Goal: Transaction & Acquisition: Book appointment/travel/reservation

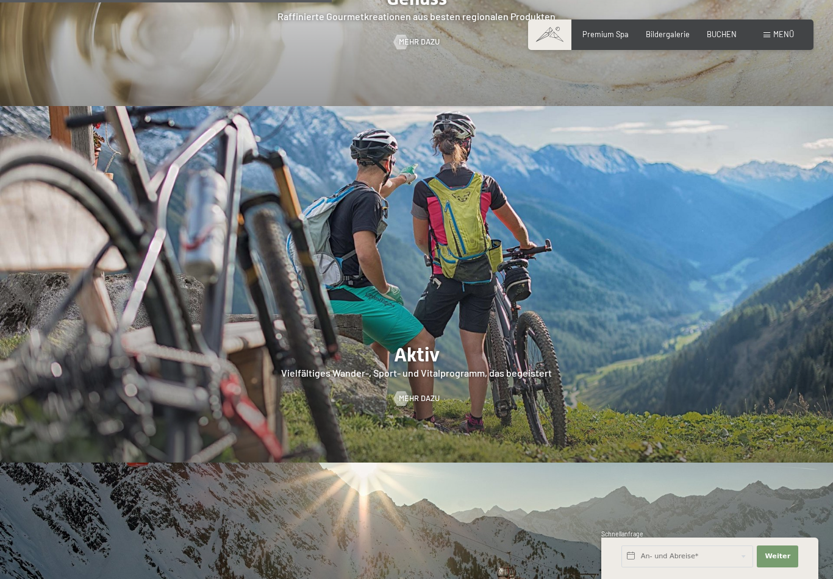
scroll to position [2065, 0]
click at [782, 36] on span "Menü" at bounding box center [783, 34] width 21 height 10
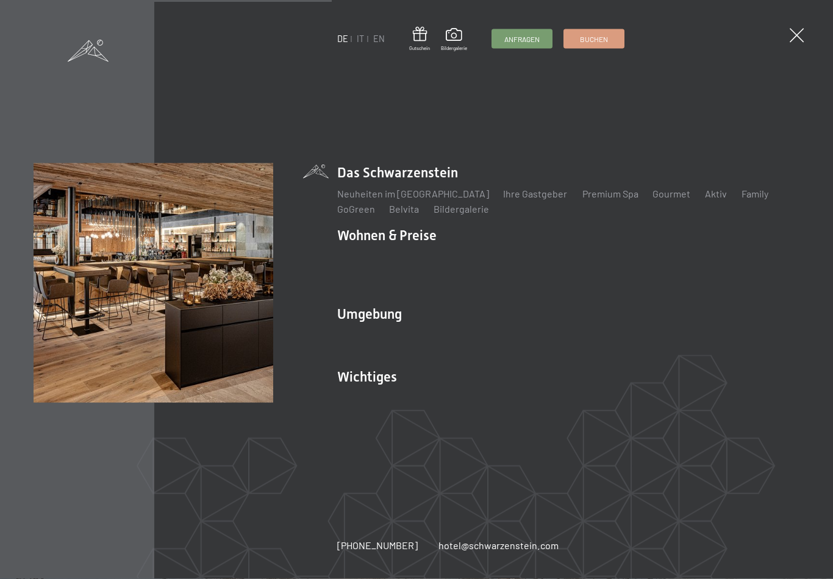
scroll to position [2066, 0]
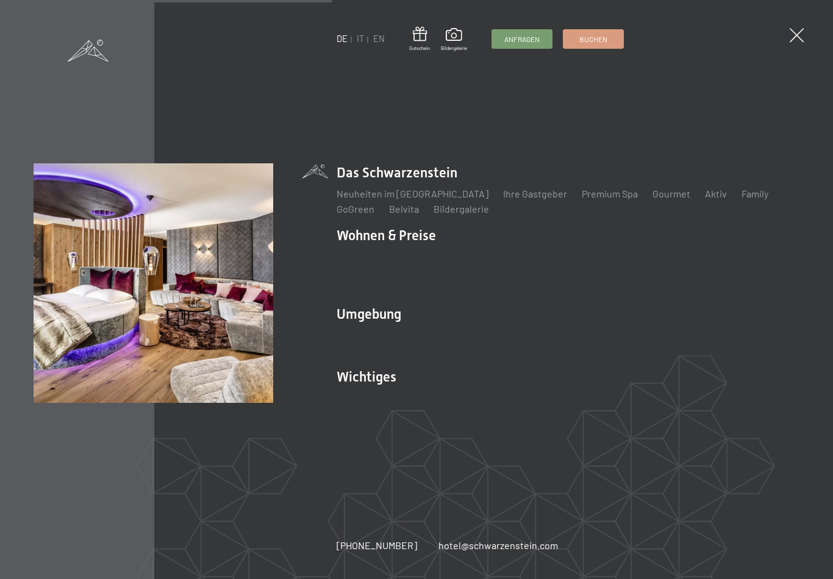
click at [364, 262] on link "Inklusivleistungen" at bounding box center [376, 257] width 79 height 12
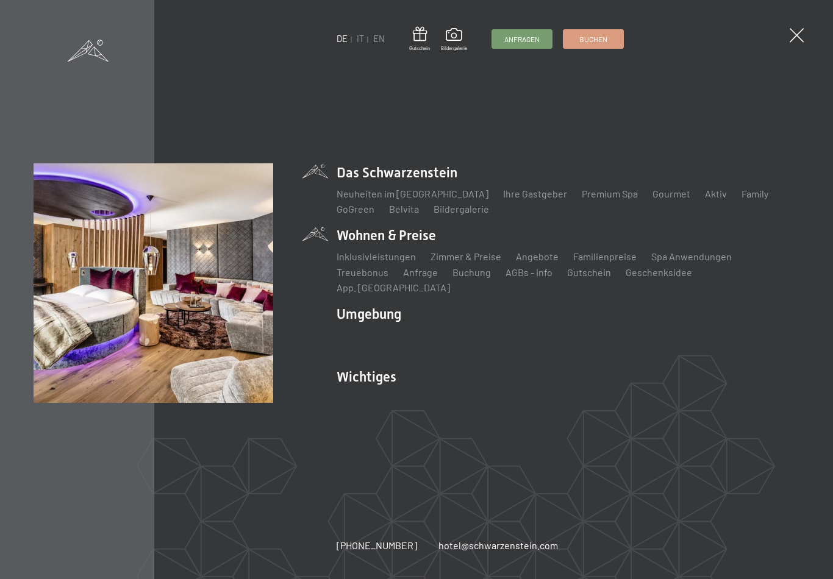
scroll to position [0, 0]
click at [529, 262] on link "Angebote" at bounding box center [537, 257] width 43 height 12
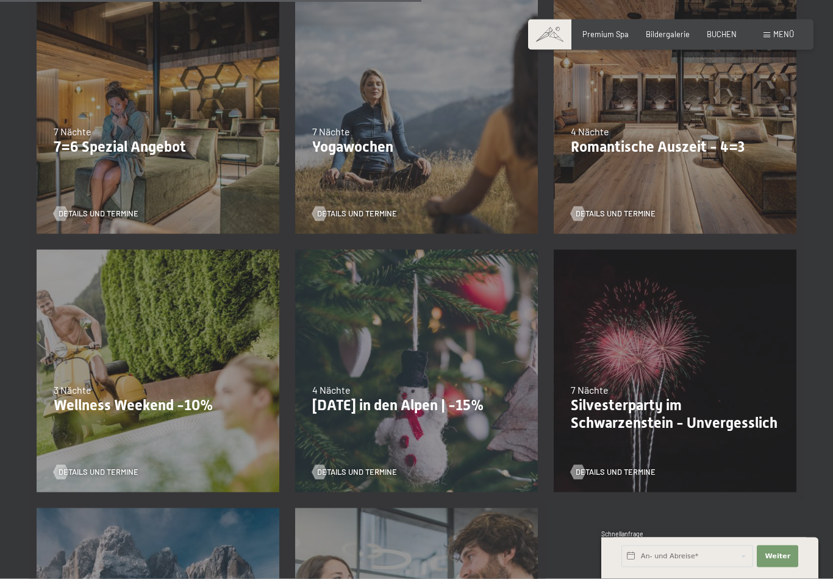
scroll to position [700, 0]
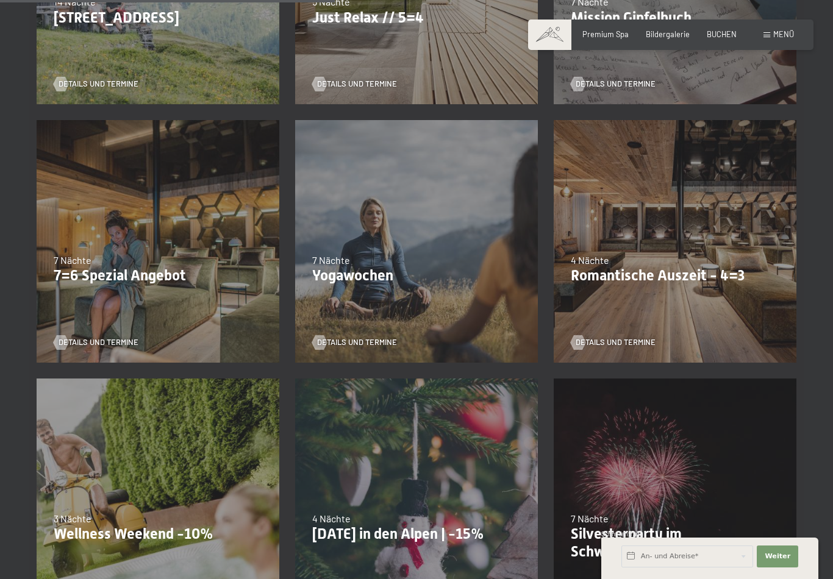
click at [80, 343] on span "Details und Termine" at bounding box center [99, 342] width 80 height 11
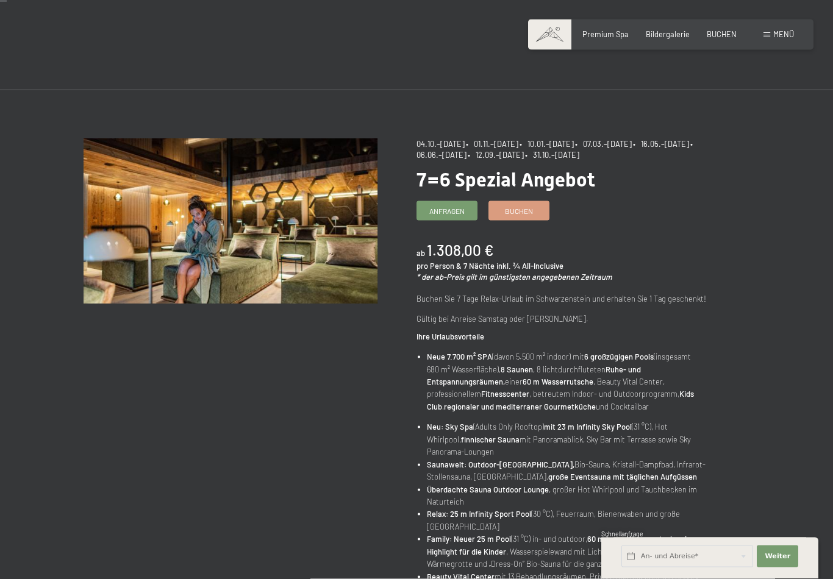
scroll to position [8, 0]
click at [522, 212] on span "Buchen" at bounding box center [519, 211] width 28 height 10
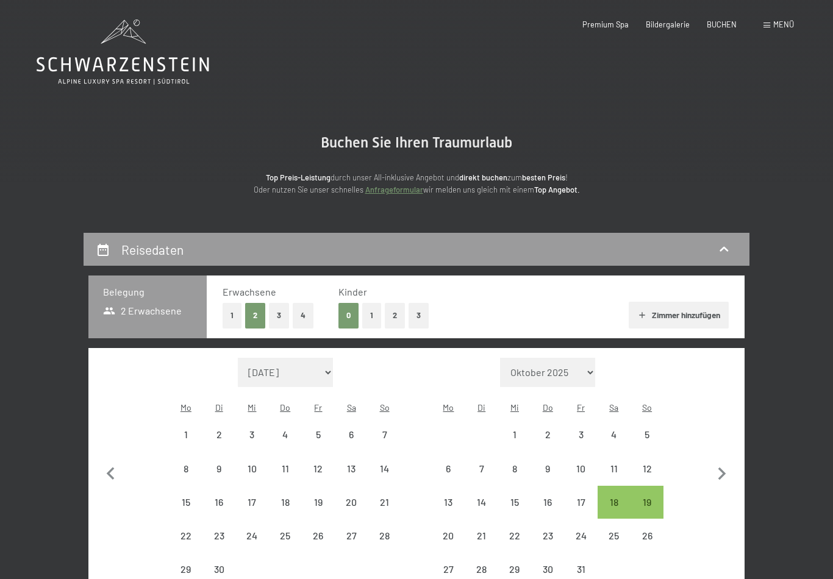
select select "[DATE]"
select select "2025-11-01"
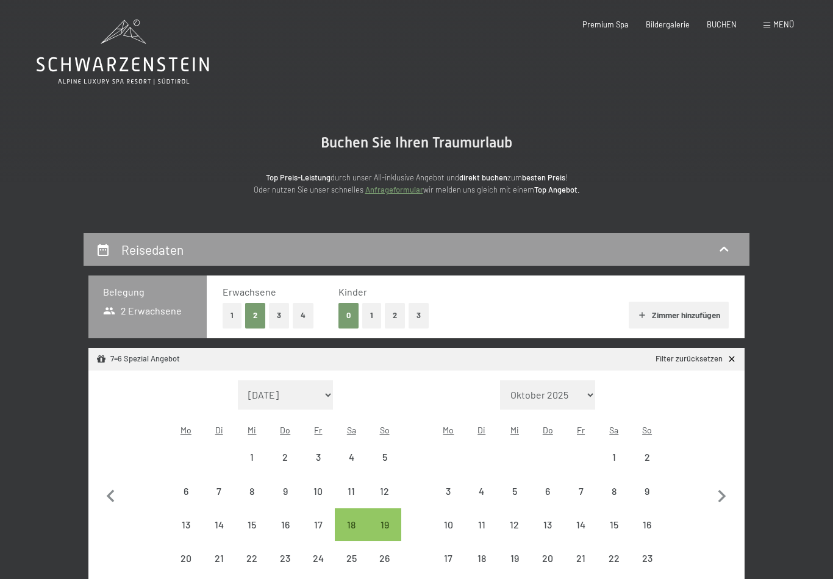
select select "2025-10-01"
select select "2025-11-01"
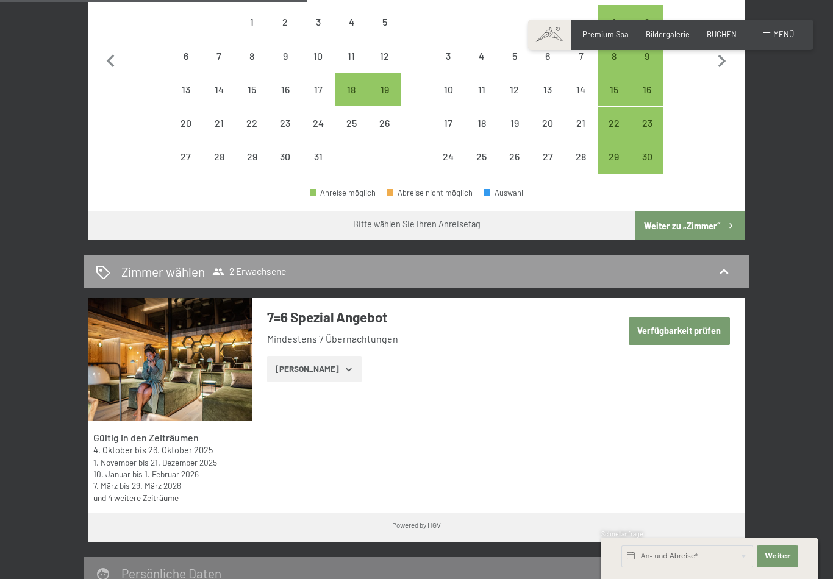
scroll to position [437, 0]
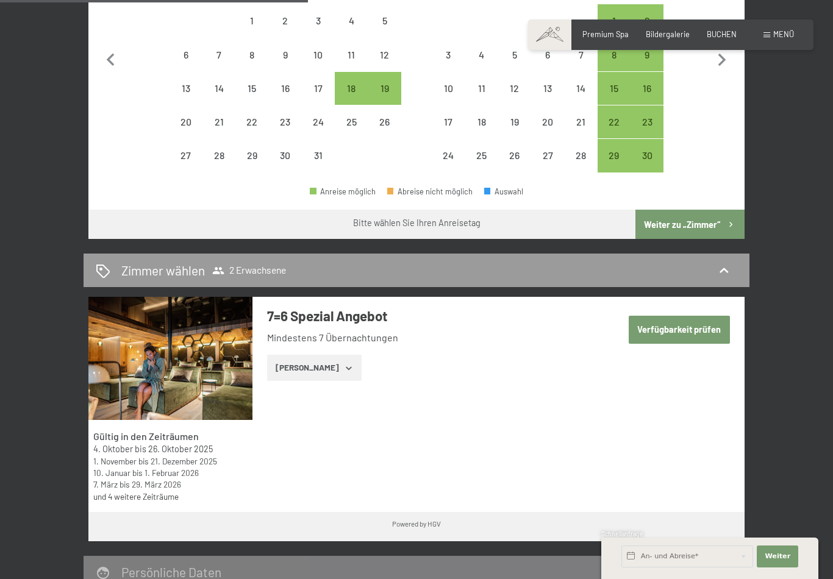
click at [655, 316] on button "Verfügbarkeit prüfen" at bounding box center [679, 330] width 101 height 28
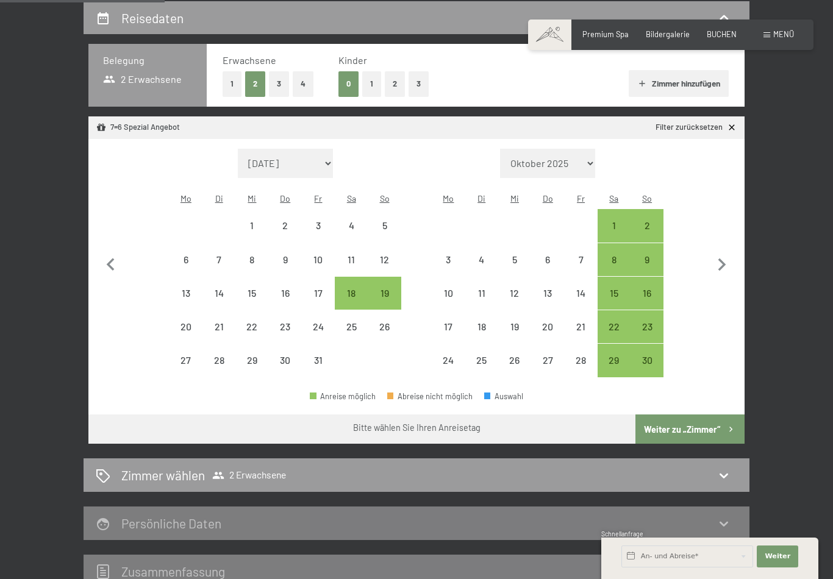
click at [348, 289] on div "18" at bounding box center [351, 304] width 30 height 30
select select "2025-10-01"
select select "2025-11-01"
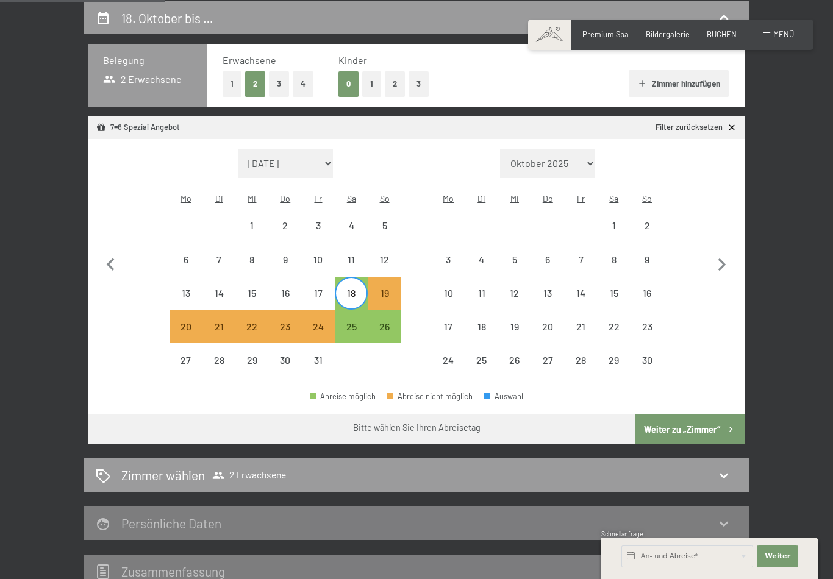
click at [345, 322] on div "25" at bounding box center [351, 337] width 30 height 30
select select "2025-10-01"
select select "2025-11-01"
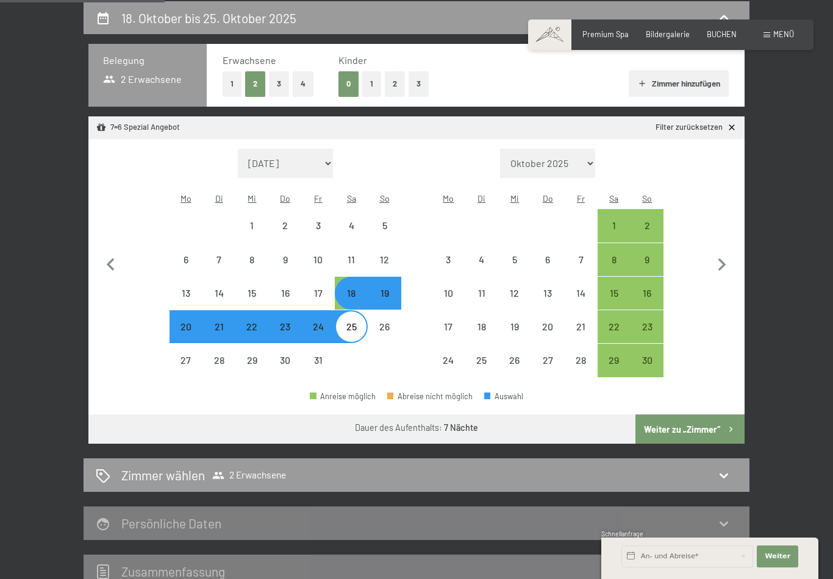
select select "2025-10-01"
select select "2025-11-01"
click at [805, 437] on div "18. Oktober bis 25. Oktober 2025 Belegung 2 Erwachsene Erwachsene 1 2 3 4 Kinde…" at bounding box center [416, 294] width 833 height 587
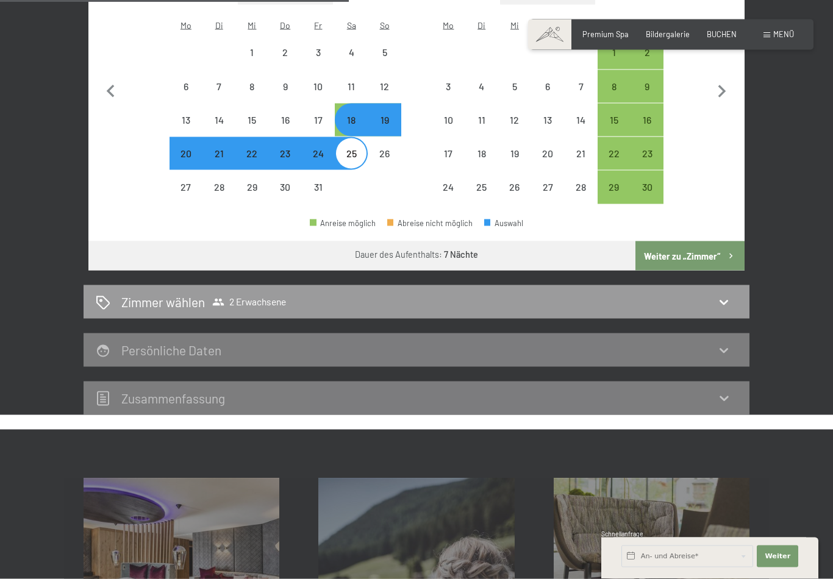
scroll to position [414, 0]
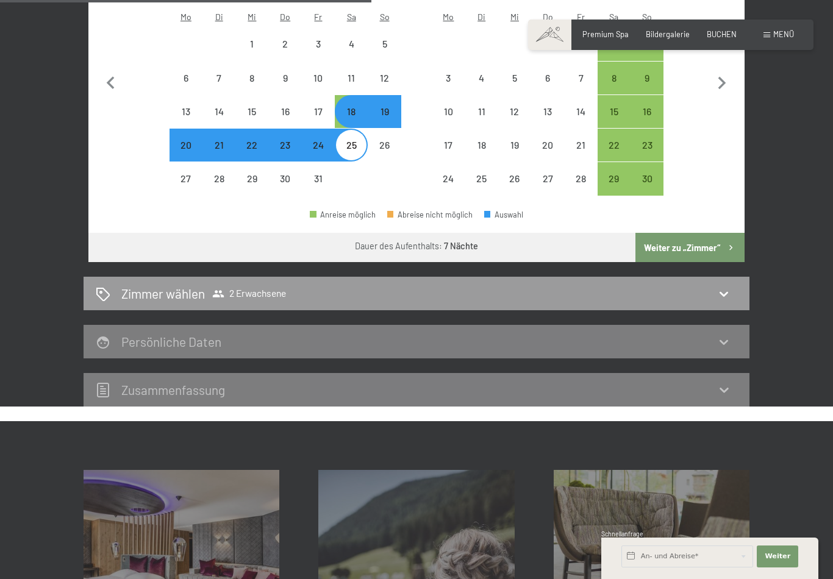
click at [717, 285] on div "Zimmer wählen 2 Erwachsene" at bounding box center [417, 294] width 642 height 18
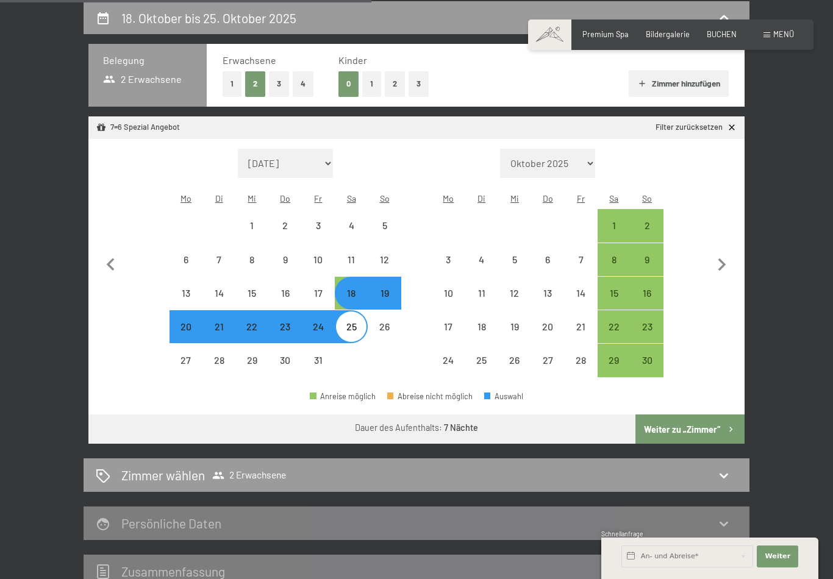
select select "2025-10-01"
select select "2025-11-01"
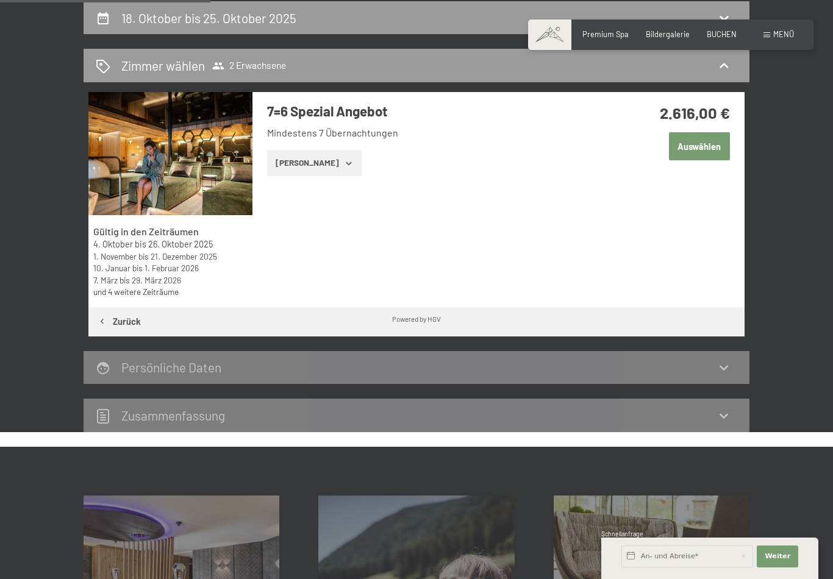
click at [331, 161] on button "Zeige Zimmer" at bounding box center [314, 163] width 95 height 27
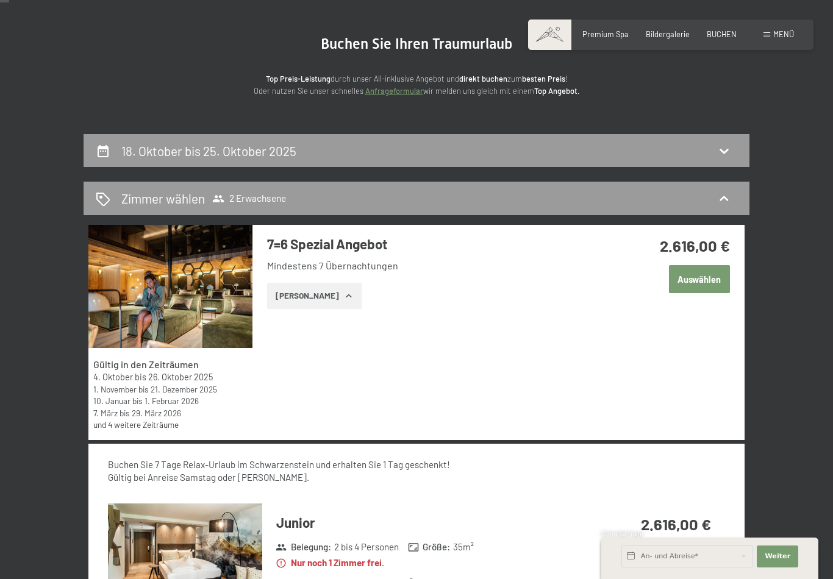
scroll to position [0, 0]
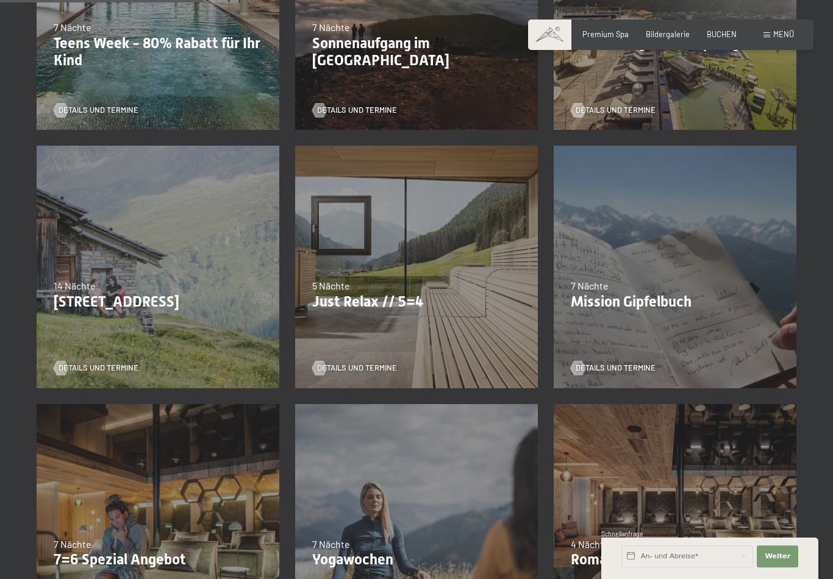
scroll to position [415, 0]
click at [382, 276] on div "07.09.–03.10.2025 21.12.–26.12.2025 11.01.–23.01.2026 08.03.–27.03.2026 08.11.–…" at bounding box center [416, 267] width 259 height 259
click at [352, 367] on span "Details und Termine" at bounding box center [357, 368] width 80 height 11
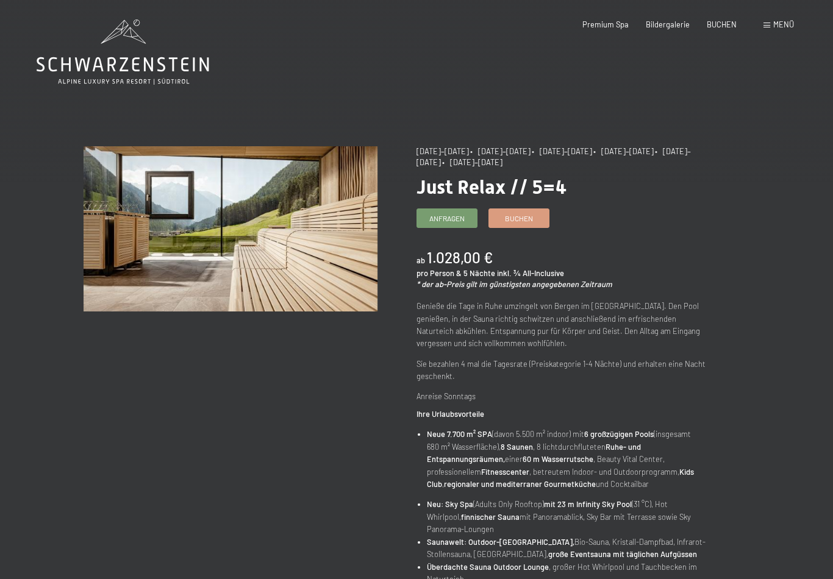
click at [665, 21] on span "Bildergalerie" at bounding box center [668, 25] width 44 height 10
